Goal: Task Accomplishment & Management: Manage account settings

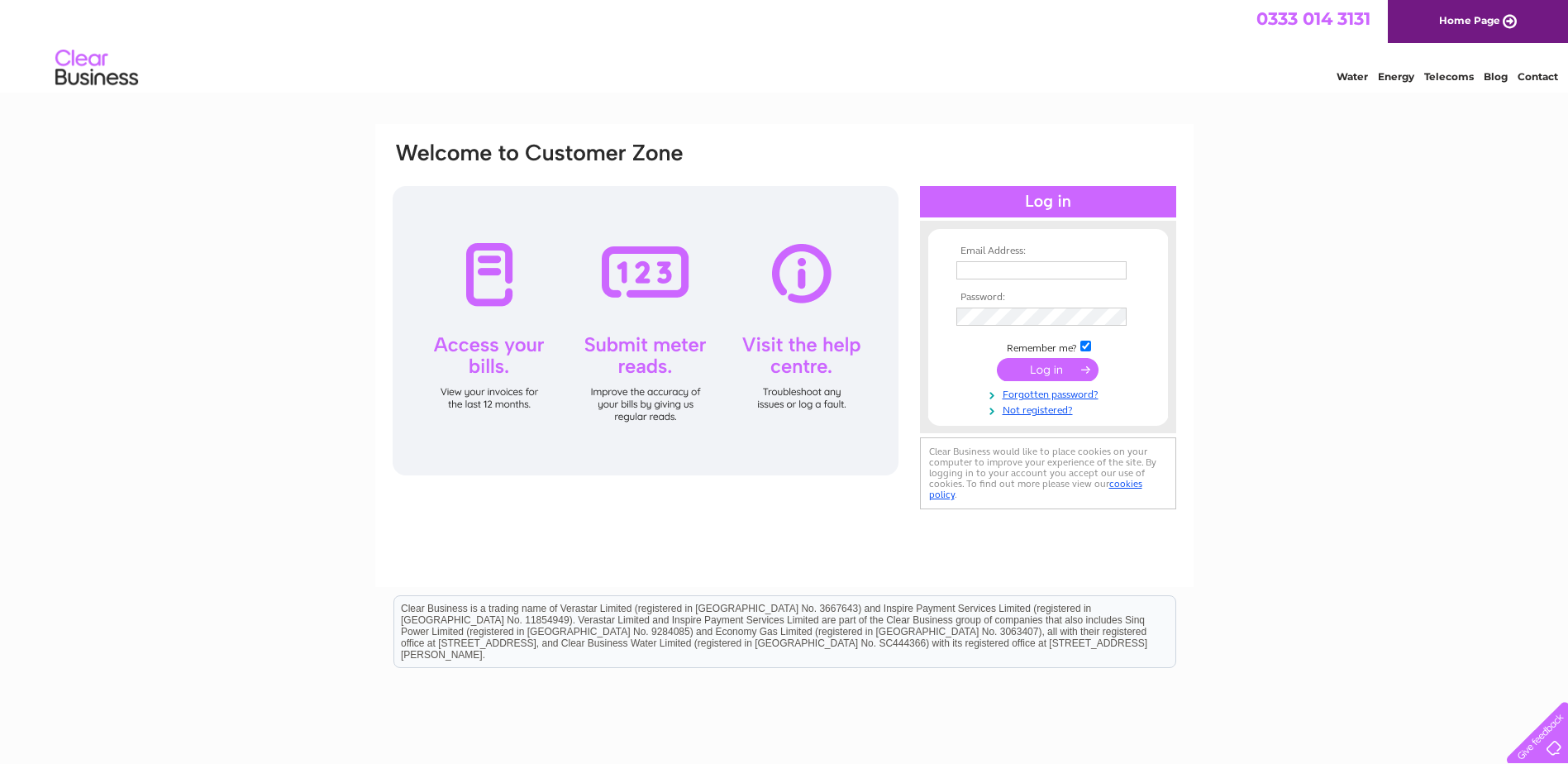
type input "scottmccormack@phoenixltd.co.uk"
click at [1042, 364] on input "submit" at bounding box center [1047, 369] width 102 height 23
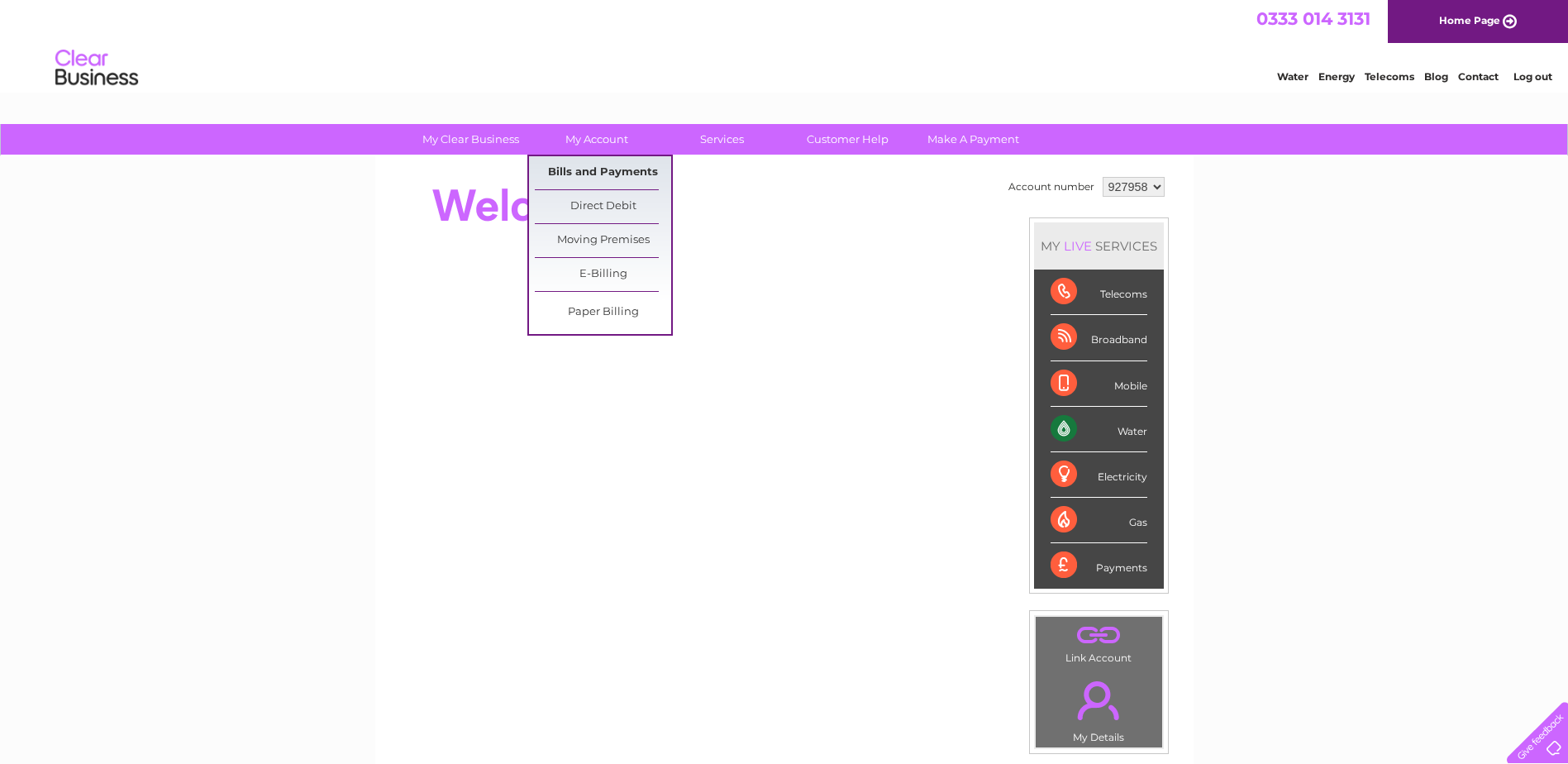
click at [600, 169] on link "Bills and Payments" at bounding box center [603, 172] width 136 height 33
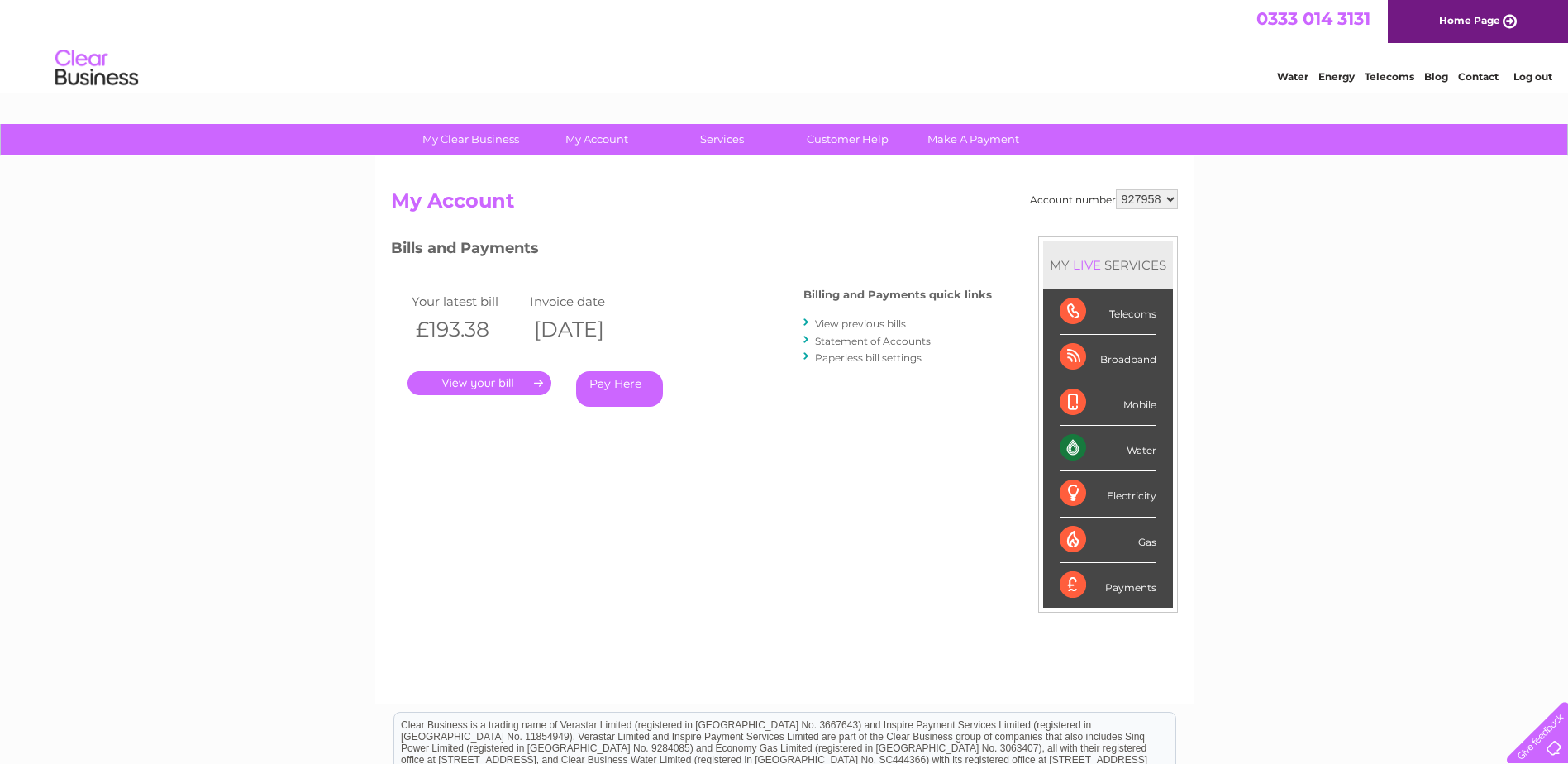
click at [840, 322] on link "View previous bills" at bounding box center [860, 323] width 91 height 12
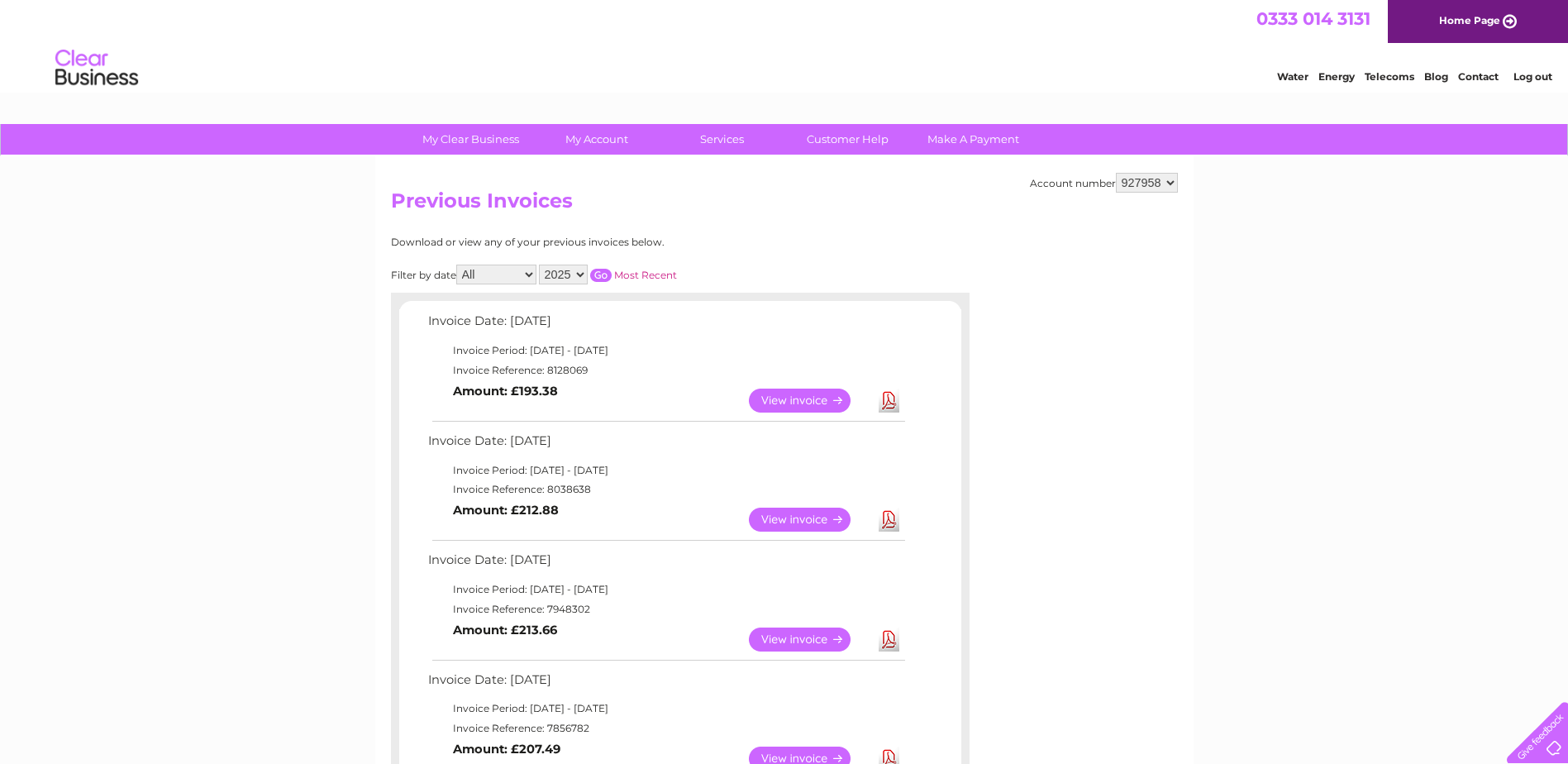
click at [819, 403] on link "View" at bounding box center [810, 401] width 121 height 24
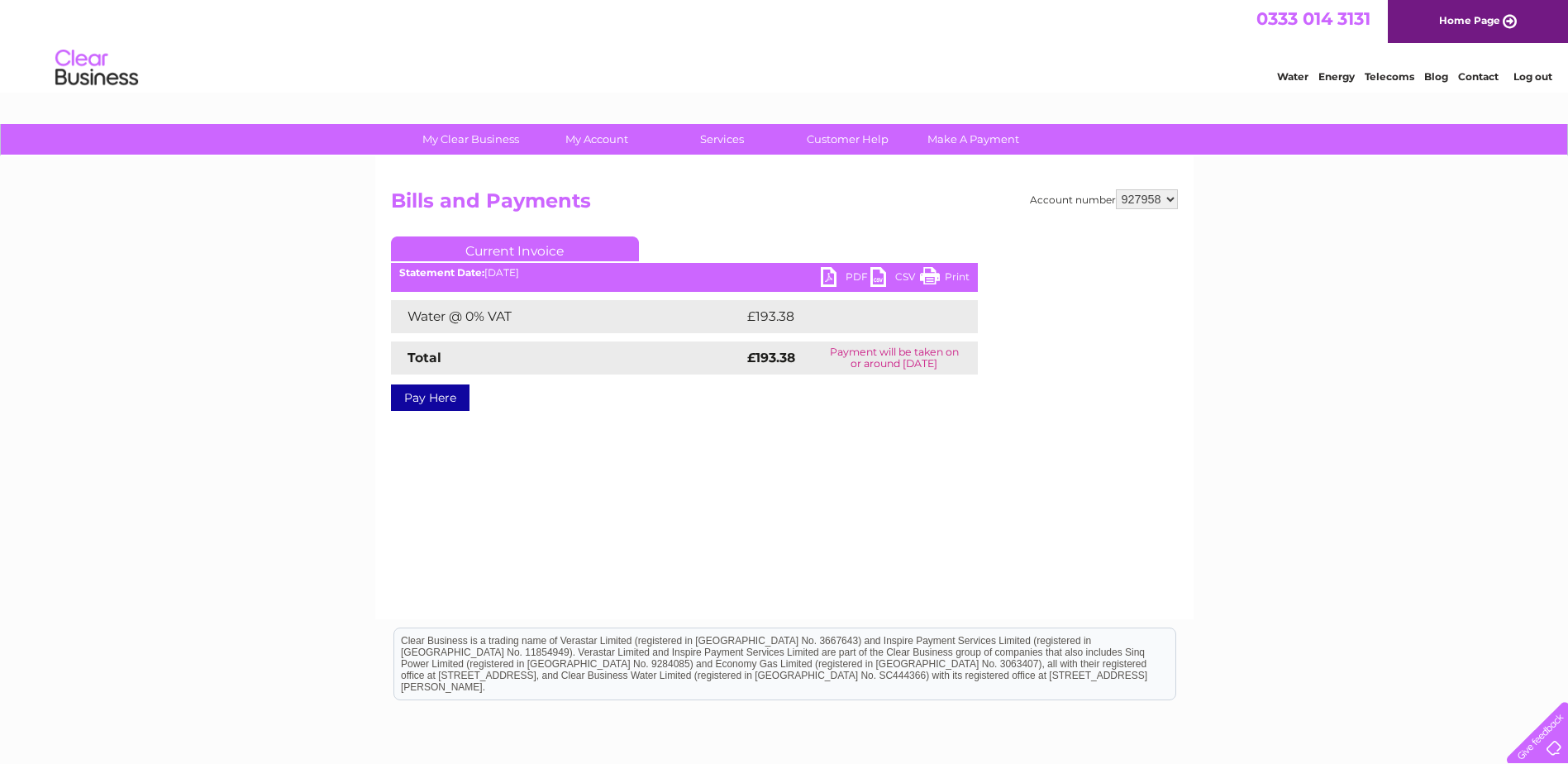
click at [827, 274] on link "PDF" at bounding box center [845, 279] width 49 height 24
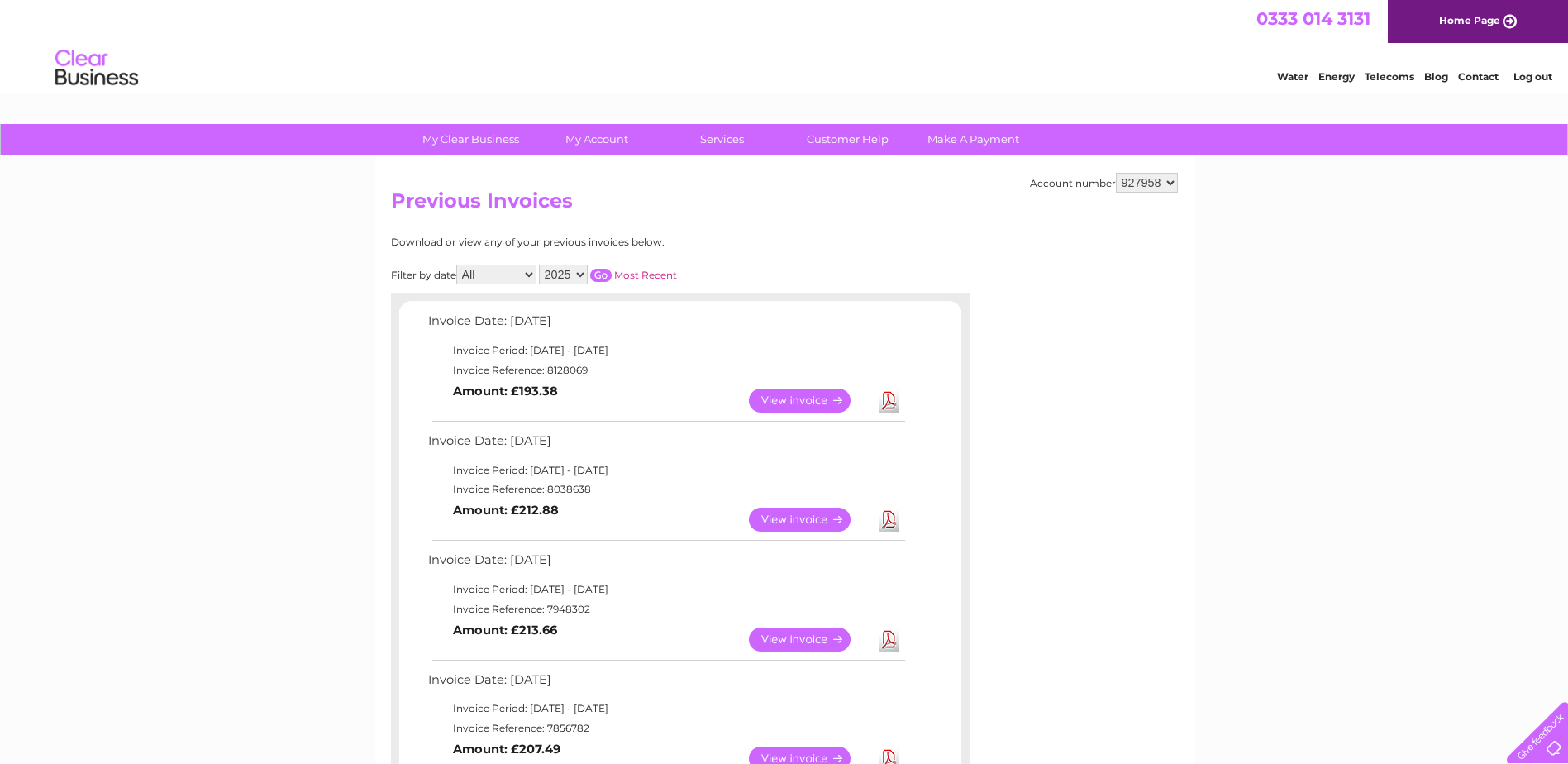
click at [805, 518] on link "View" at bounding box center [810, 519] width 121 height 24
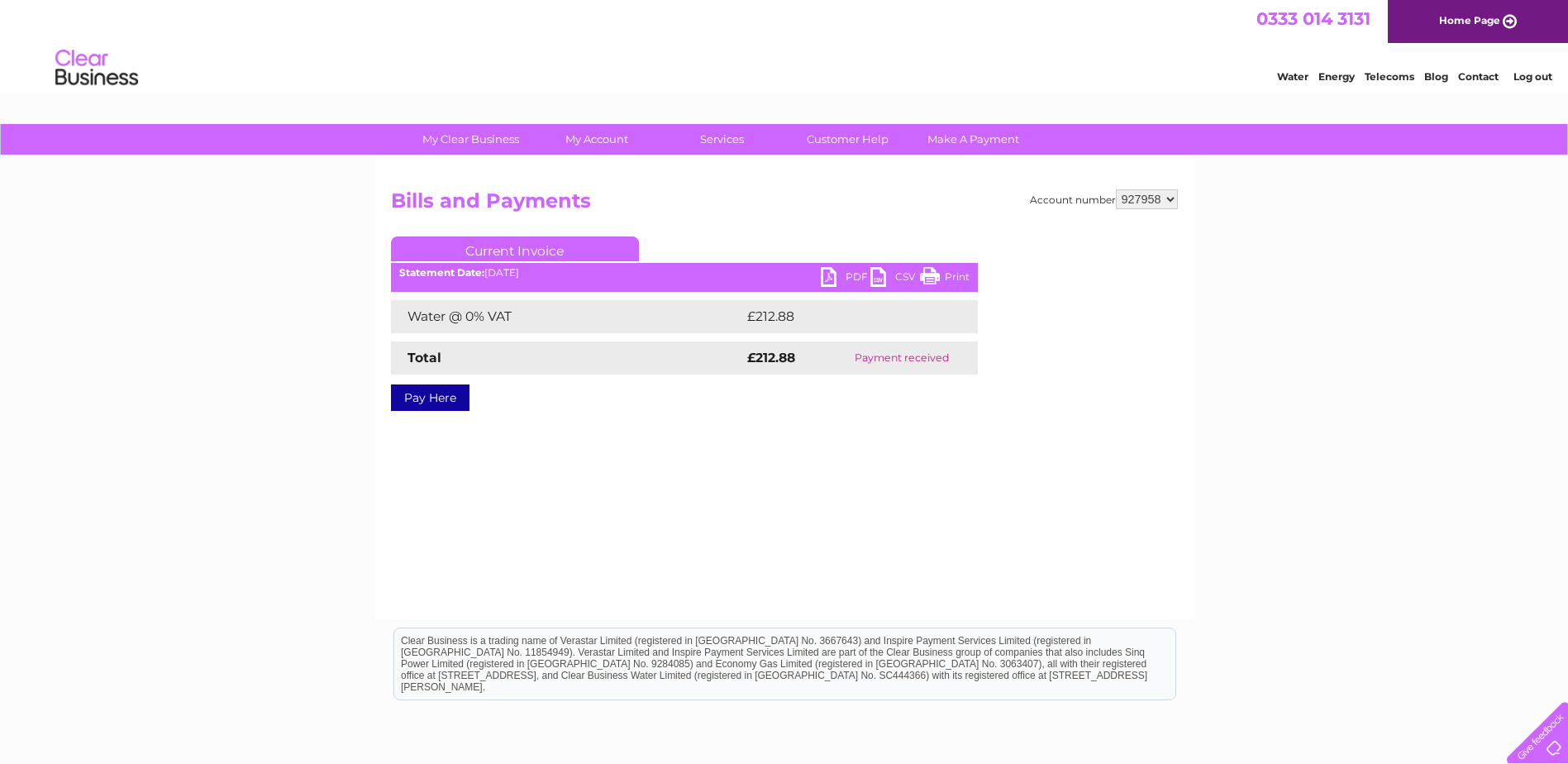
click at [828, 270] on link "PDF" at bounding box center [845, 279] width 49 height 24
